Goal: Transaction & Acquisition: Purchase product/service

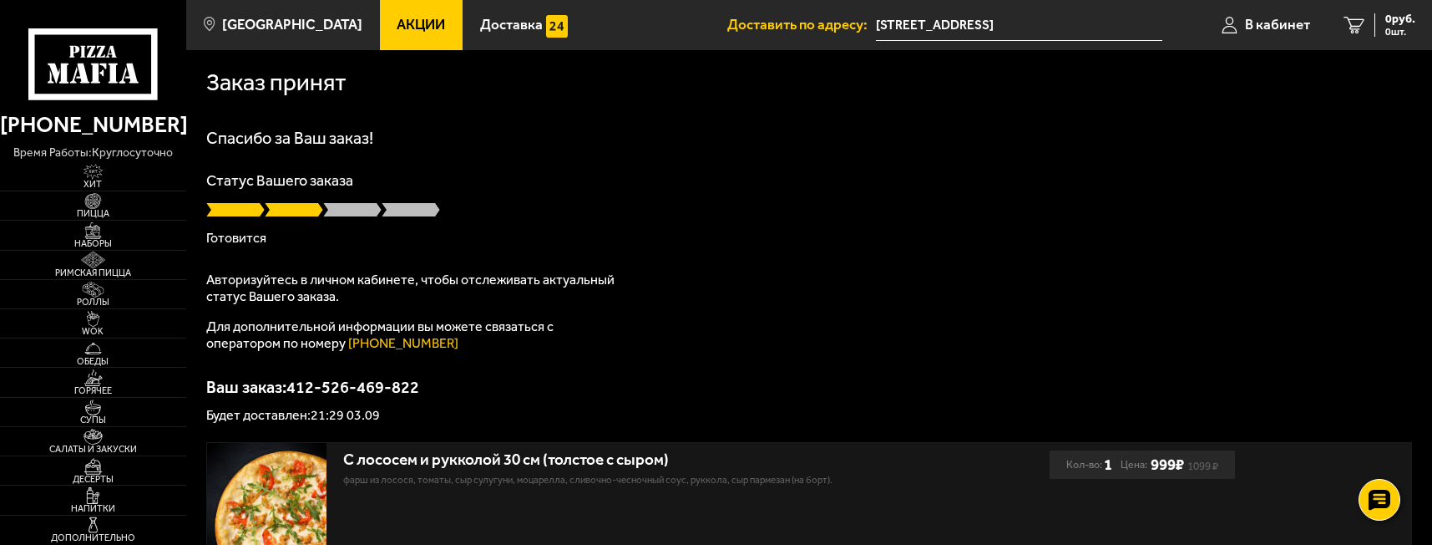
click at [1026, 23] on input "[STREET_ADDRESS]" at bounding box center [1019, 25] width 286 height 31
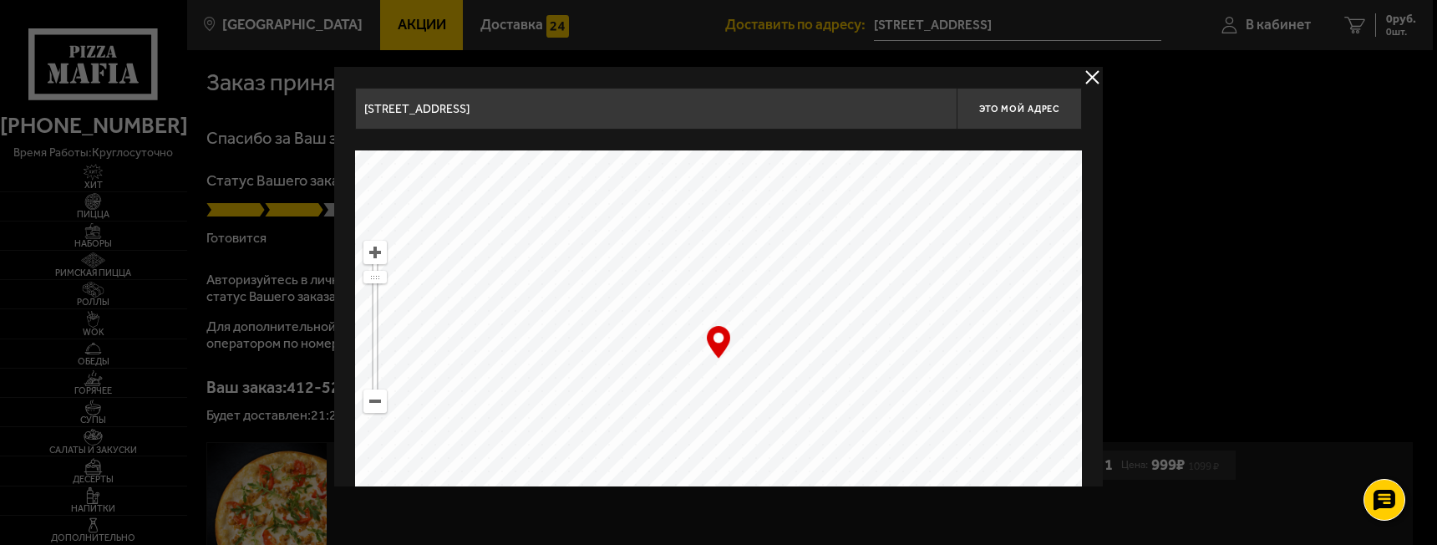
click at [1093, 79] on button "delivery type" at bounding box center [1092, 77] width 21 height 21
